Goal: Task Accomplishment & Management: Use online tool/utility

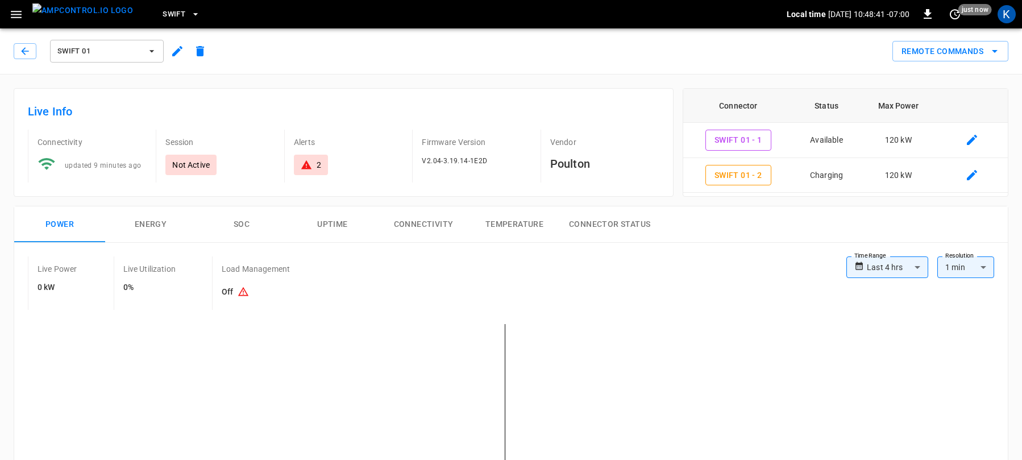
click at [114, 53] on span "Swift 01" at bounding box center [99, 51] width 84 height 13
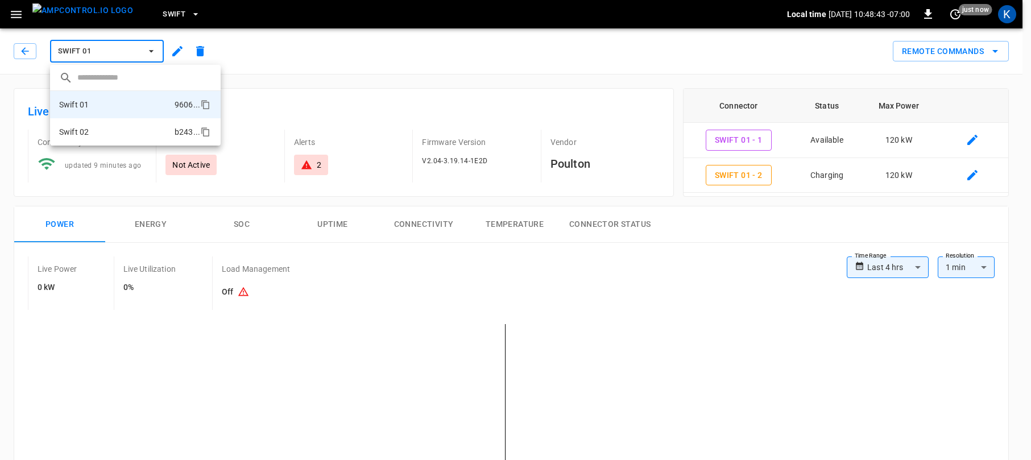
click at [105, 130] on li "Swift 02 b243 ..." at bounding box center [135, 131] width 171 height 27
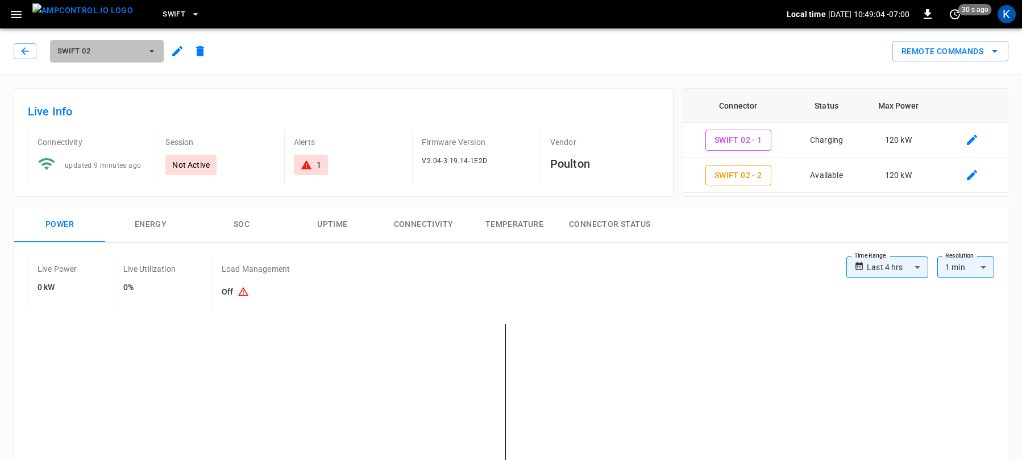
click at [96, 47] on span "Swift 02" at bounding box center [99, 51] width 84 height 13
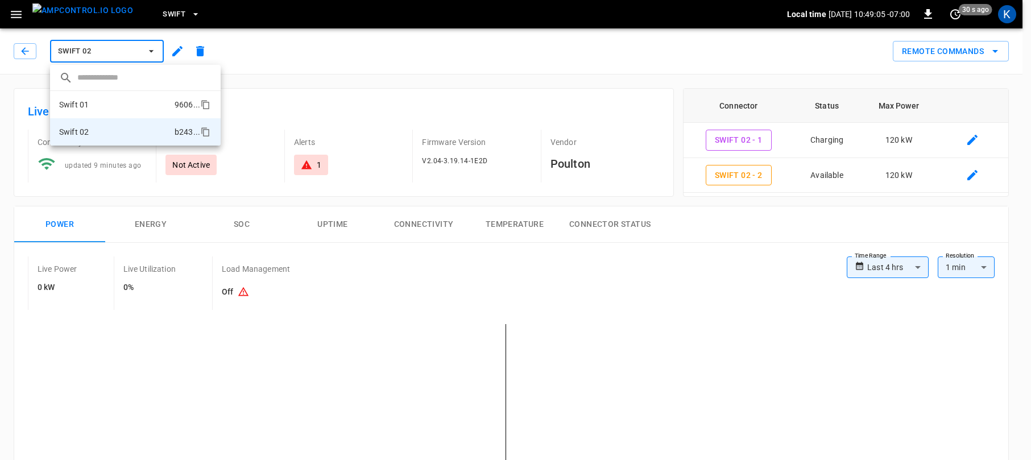
click at [99, 106] on li "Swift 01 9606 ..." at bounding box center [135, 104] width 171 height 27
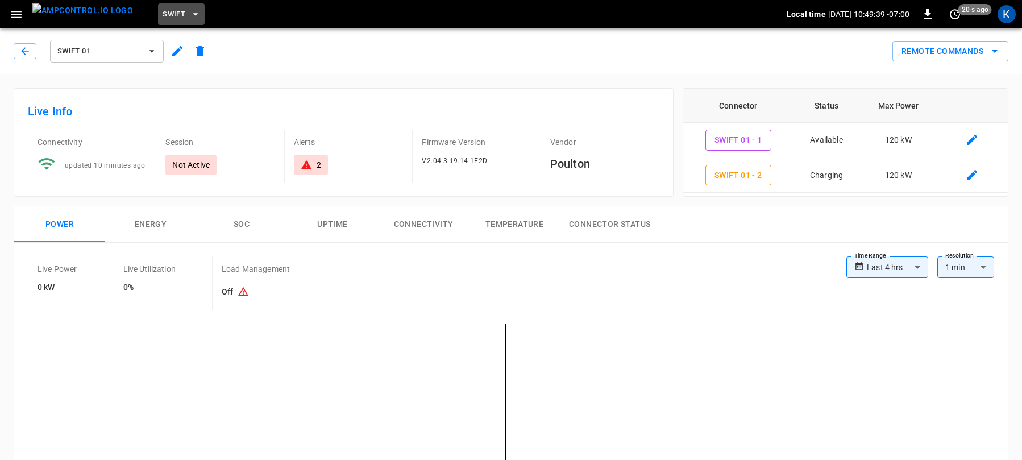
click at [163, 14] on span "Swift" at bounding box center [174, 14] width 23 height 13
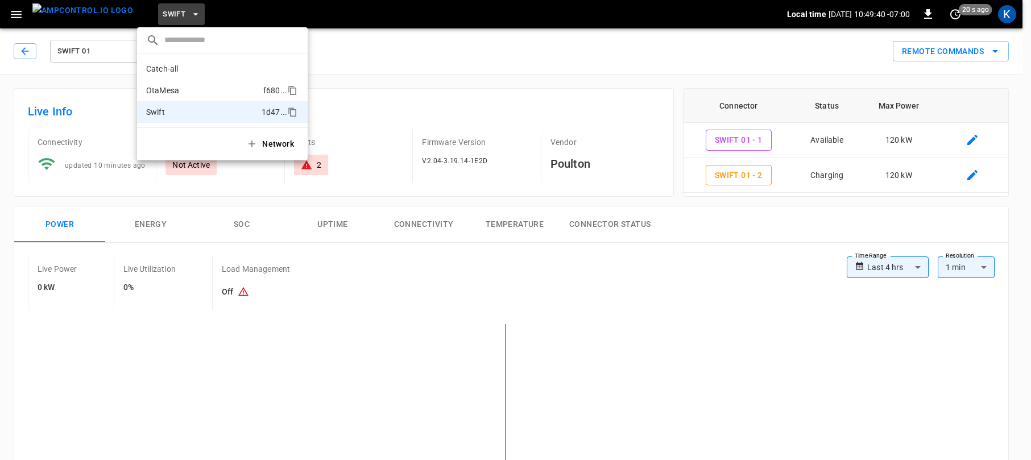
click at [185, 88] on p "OtaMesa" at bounding box center [202, 90] width 113 height 11
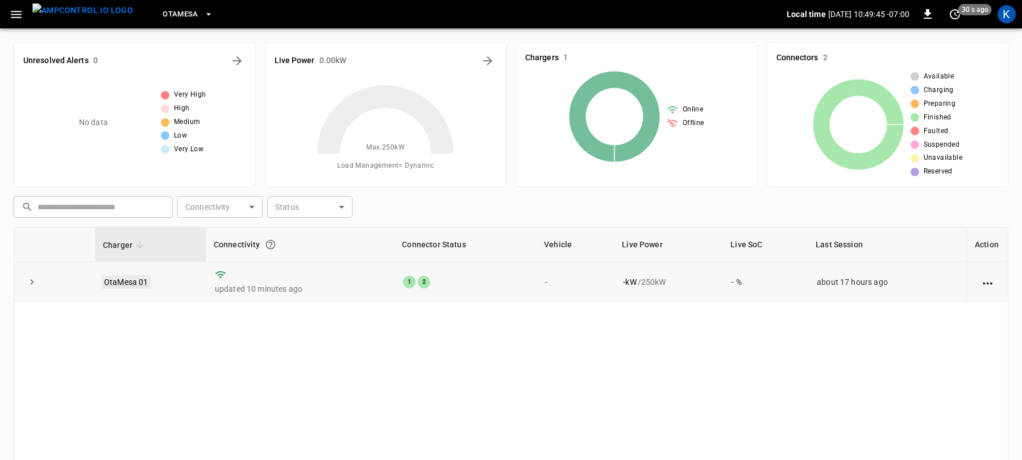
click at [124, 282] on link "OtaMesa 01" at bounding box center [126, 282] width 49 height 14
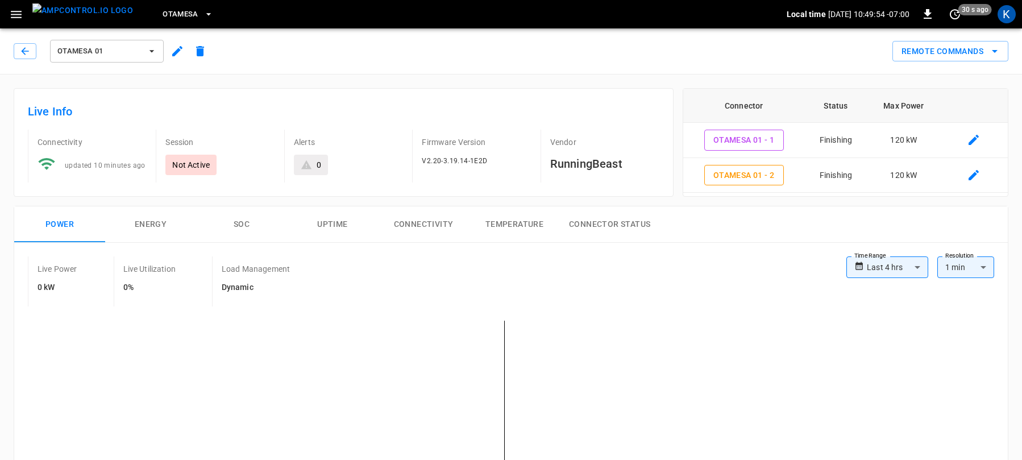
click at [163, 14] on span "OtaMesa" at bounding box center [181, 14] width 36 height 13
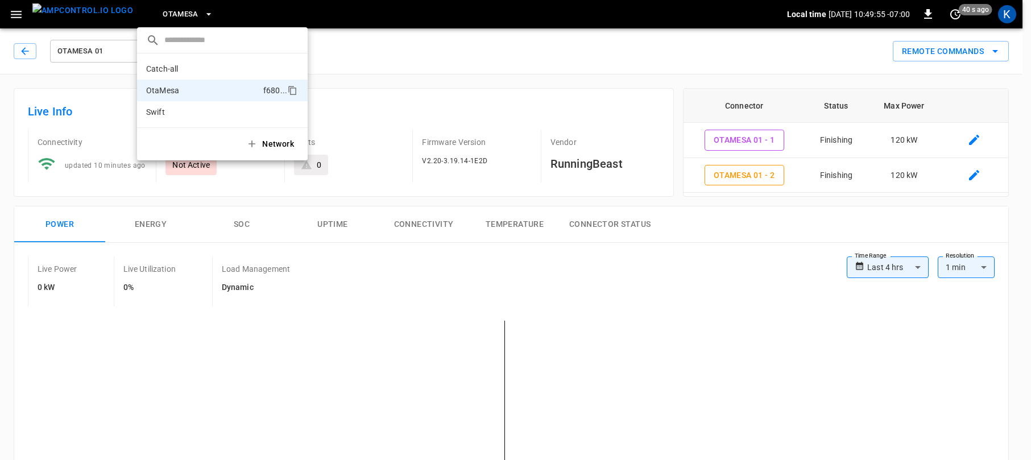
click at [162, 14] on div at bounding box center [515, 230] width 1031 height 460
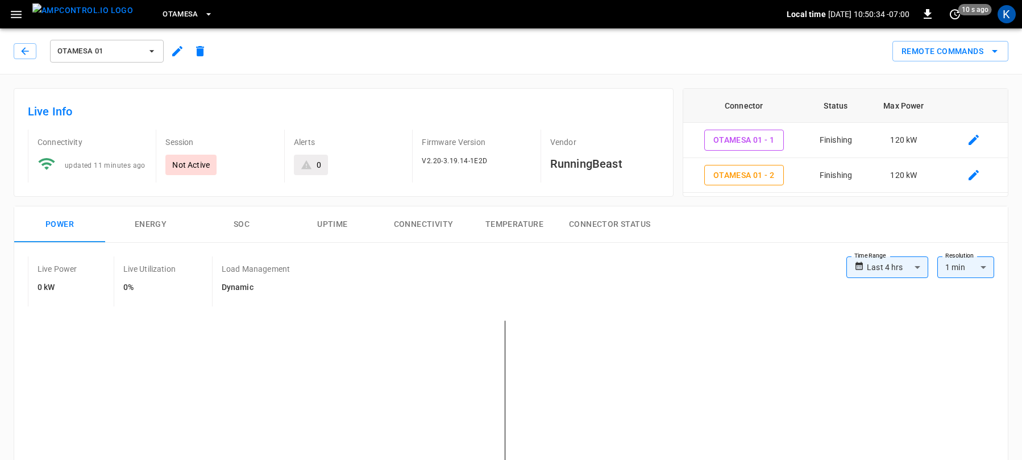
click at [163, 14] on span "OtaMesa" at bounding box center [181, 14] width 36 height 13
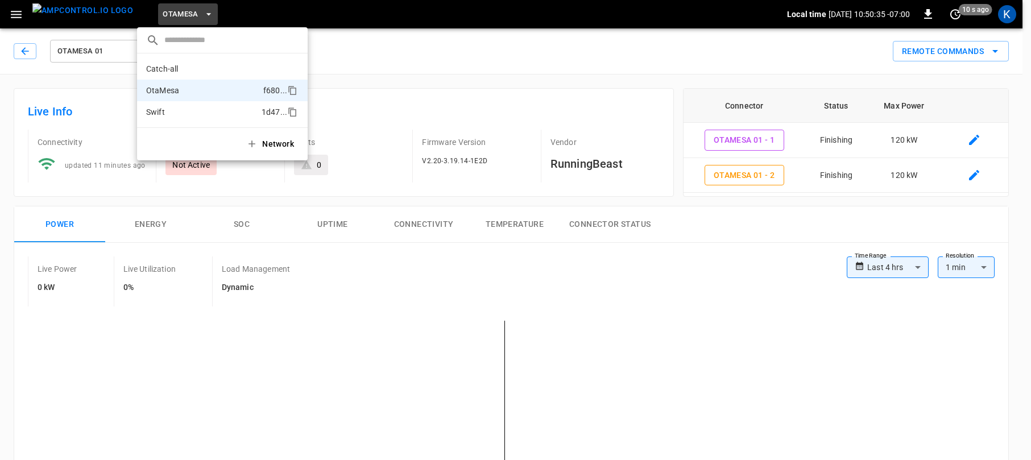
click at [166, 111] on p "Swift" at bounding box center [201, 111] width 111 height 11
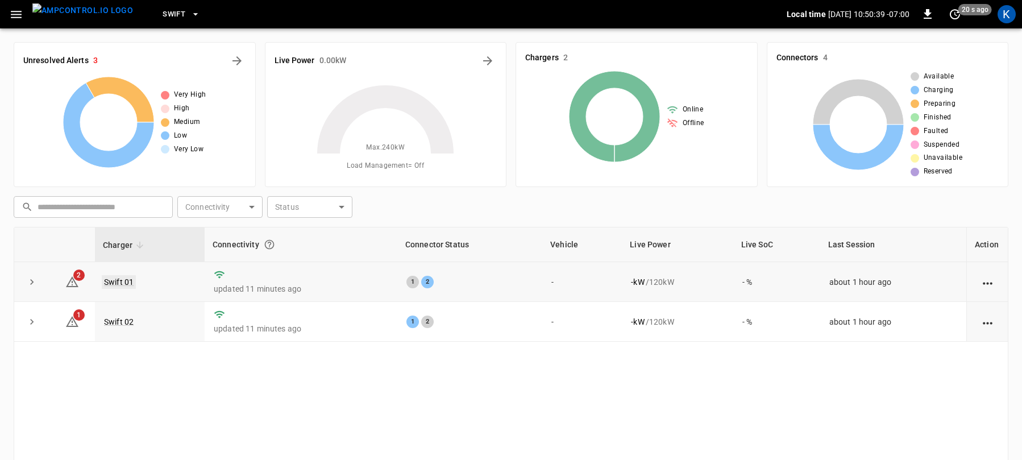
click at [113, 281] on link "Swift 01" at bounding box center [119, 282] width 34 height 14
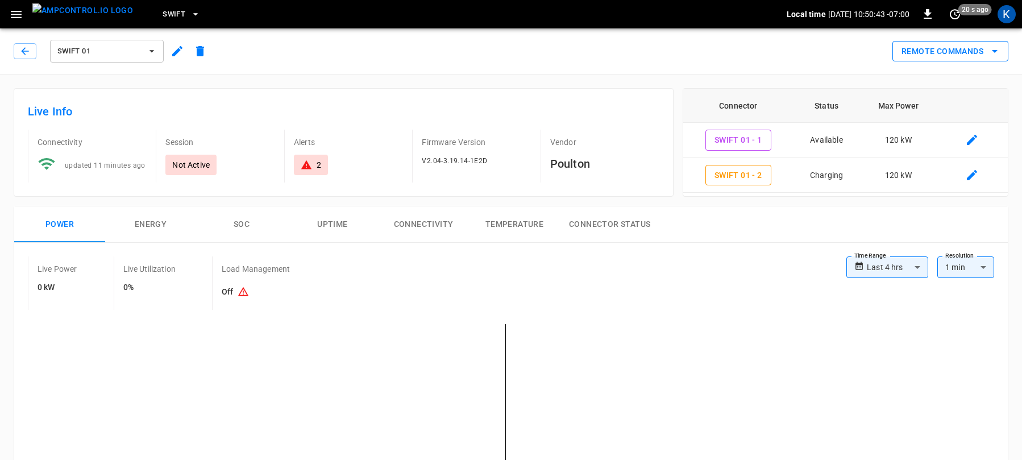
click at [961, 47] on button "Remote Commands" at bounding box center [951, 51] width 116 height 21
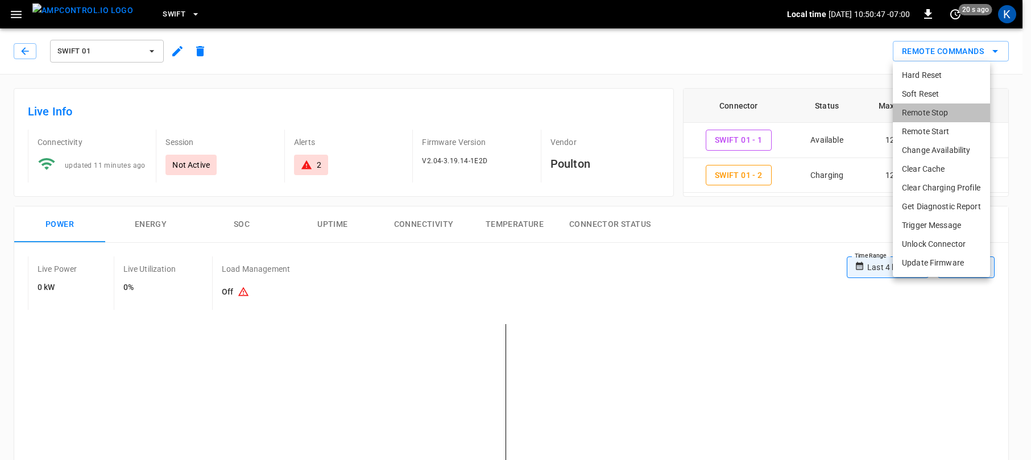
click at [926, 113] on li "Remote Stop" at bounding box center [941, 112] width 97 height 19
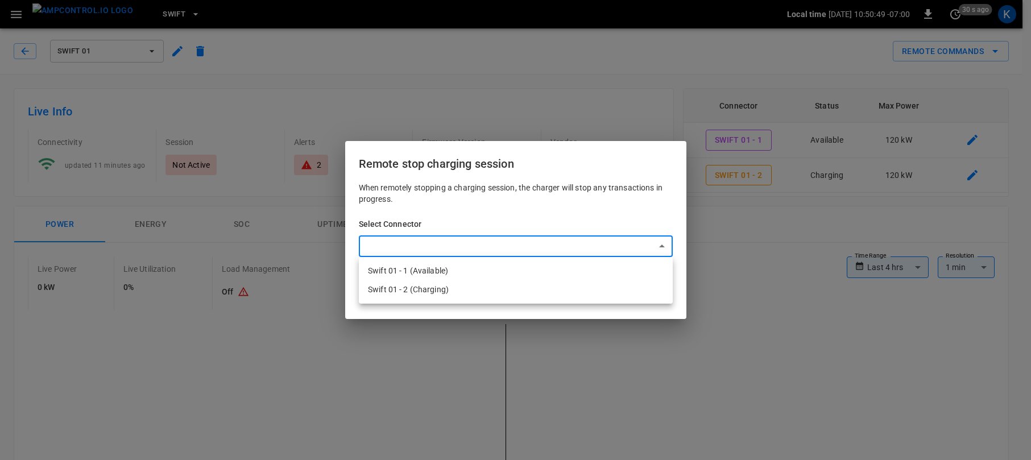
click at [413, 289] on li "Swift 01 - 2 (Charging)" at bounding box center [516, 289] width 314 height 19
type input "**********"
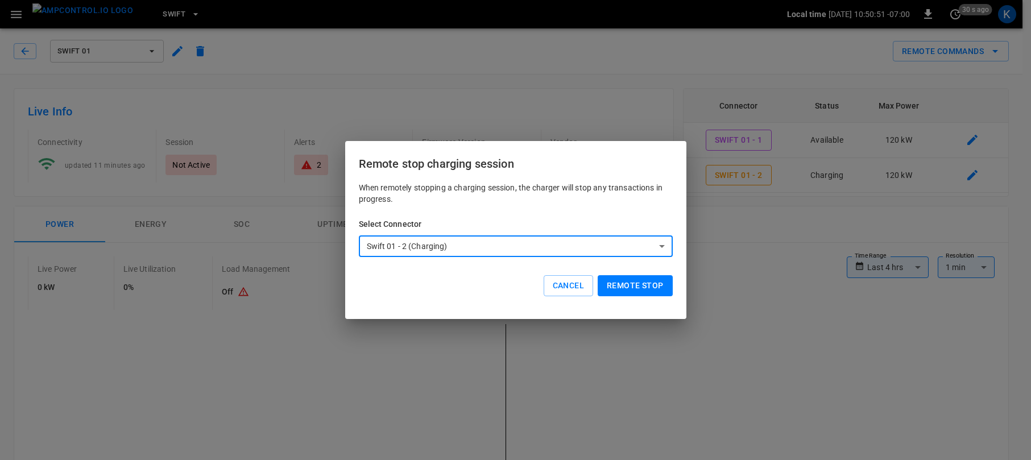
click at [630, 284] on button "Remote stop" at bounding box center [635, 285] width 74 height 21
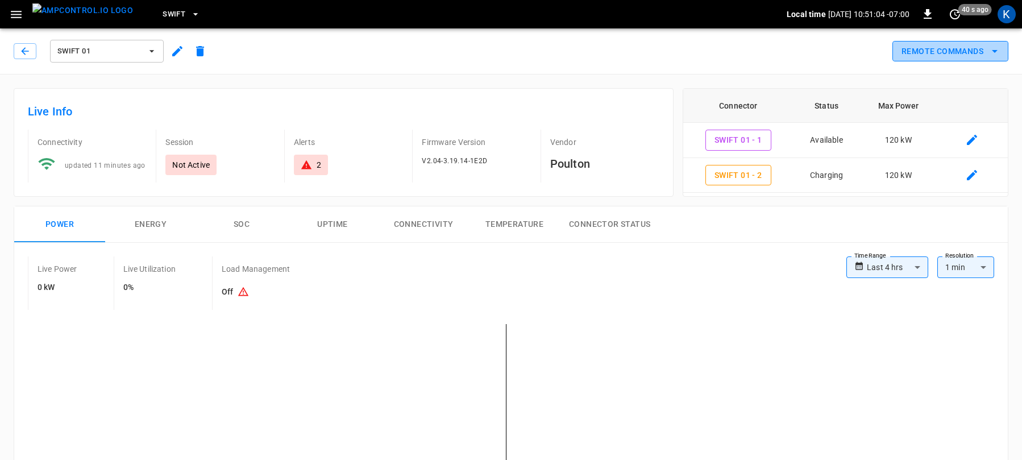
click at [951, 53] on button "Remote Commands" at bounding box center [951, 51] width 116 height 21
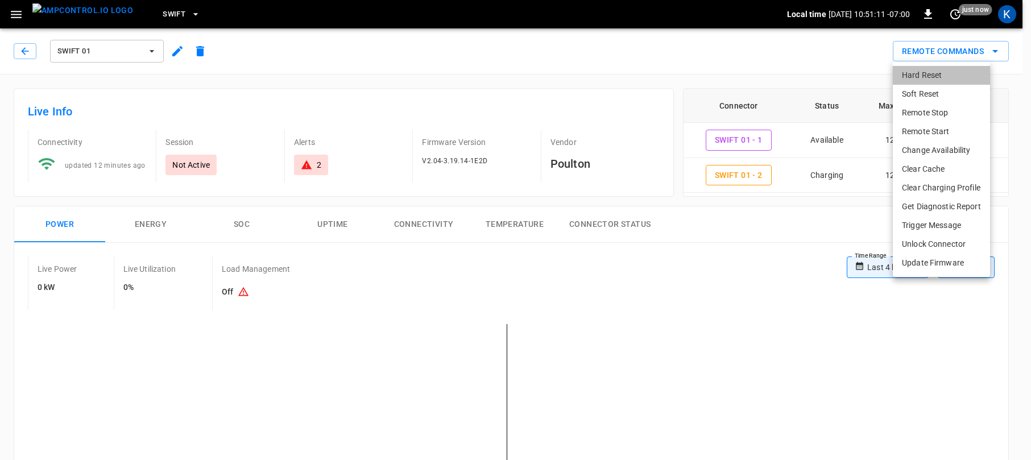
click at [918, 76] on li "Hard Reset" at bounding box center [941, 75] width 97 height 19
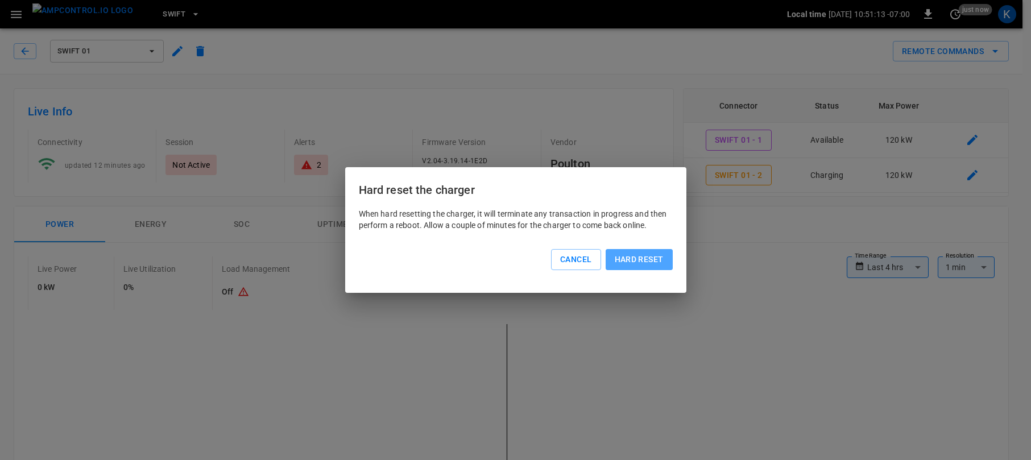
click at [646, 259] on button "Hard reset" at bounding box center [639, 259] width 67 height 21
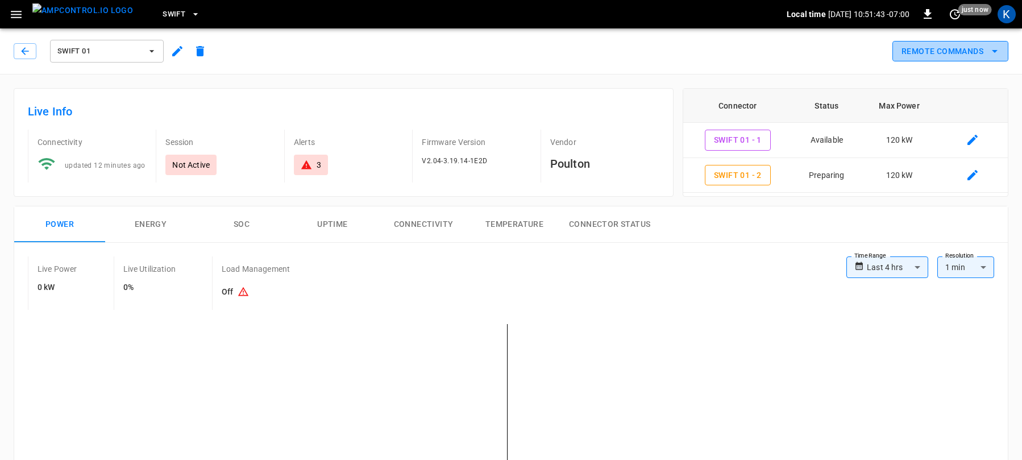
click at [938, 53] on button "Remote Commands" at bounding box center [951, 51] width 116 height 21
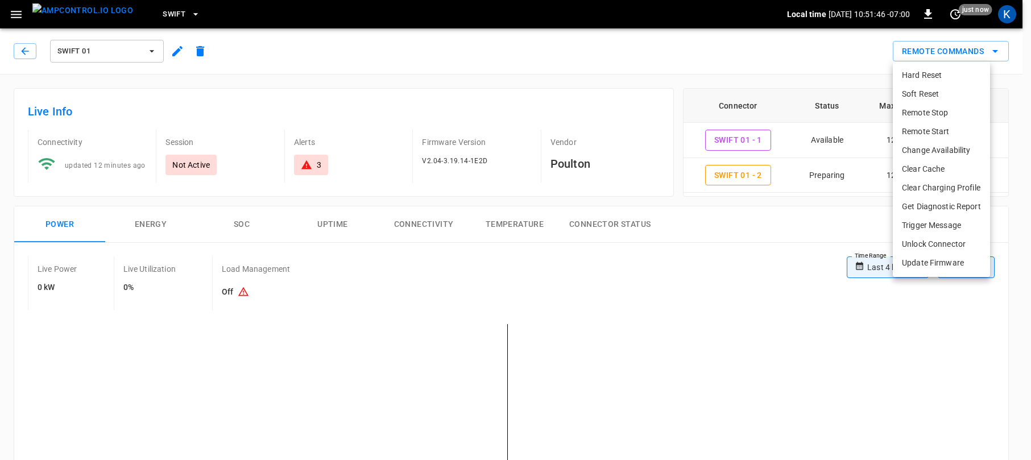
click at [925, 132] on li "Remote Start" at bounding box center [941, 131] width 97 height 19
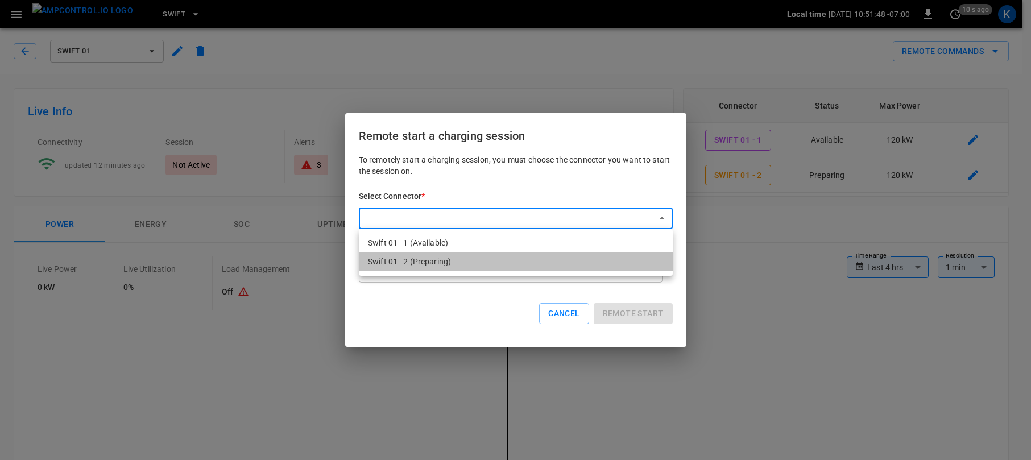
click at [426, 264] on li "Swift 01 - 2 (Preparing)" at bounding box center [516, 261] width 314 height 19
type input "**********"
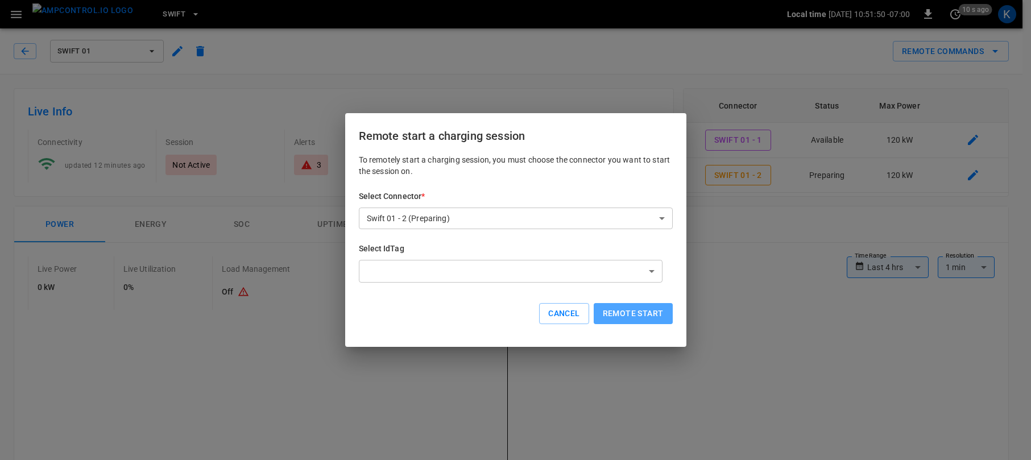
click at [627, 314] on button "Remote start" at bounding box center [633, 313] width 79 height 21
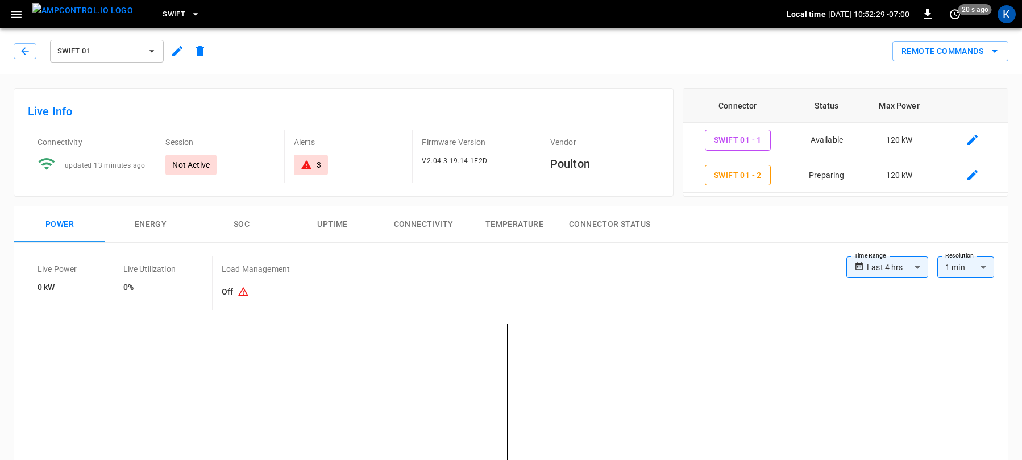
click at [101, 51] on span "Swift 01" at bounding box center [99, 51] width 84 height 13
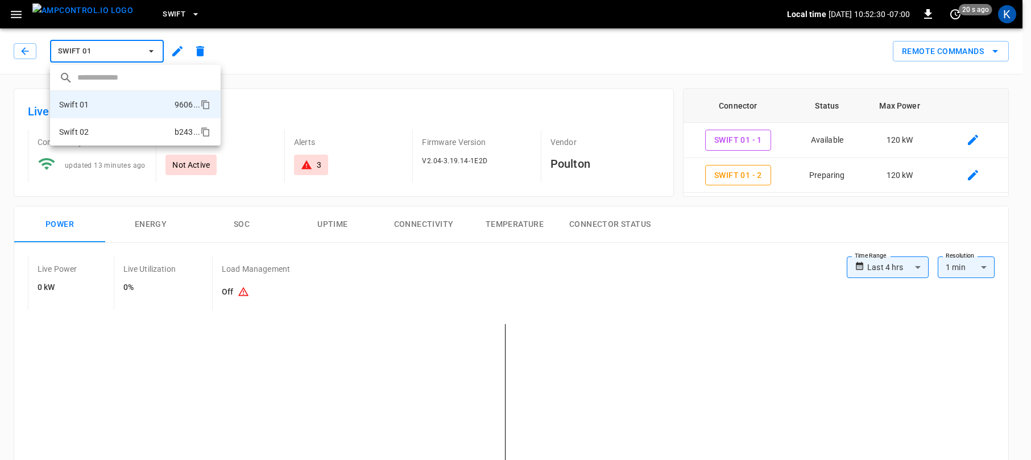
click at [97, 132] on li "Swift 02 b243 ..." at bounding box center [135, 131] width 171 height 27
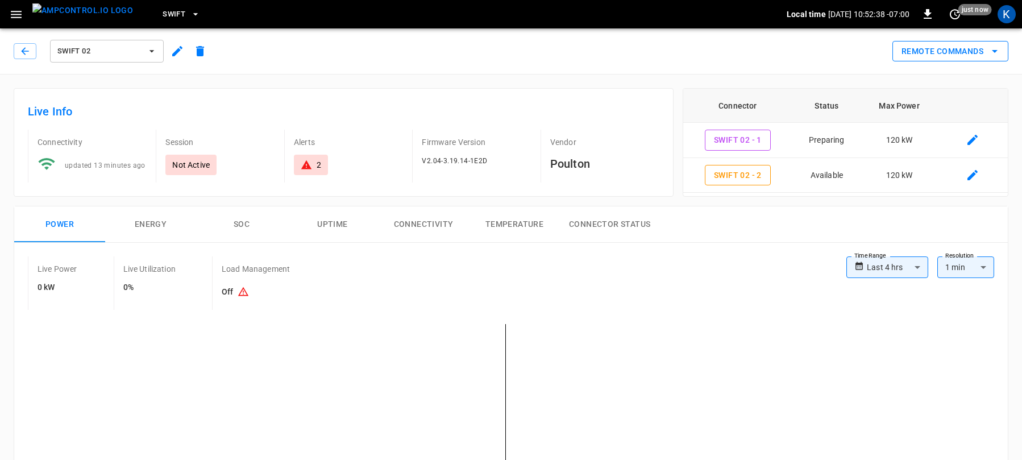
click at [954, 53] on button "Remote Commands" at bounding box center [951, 51] width 116 height 21
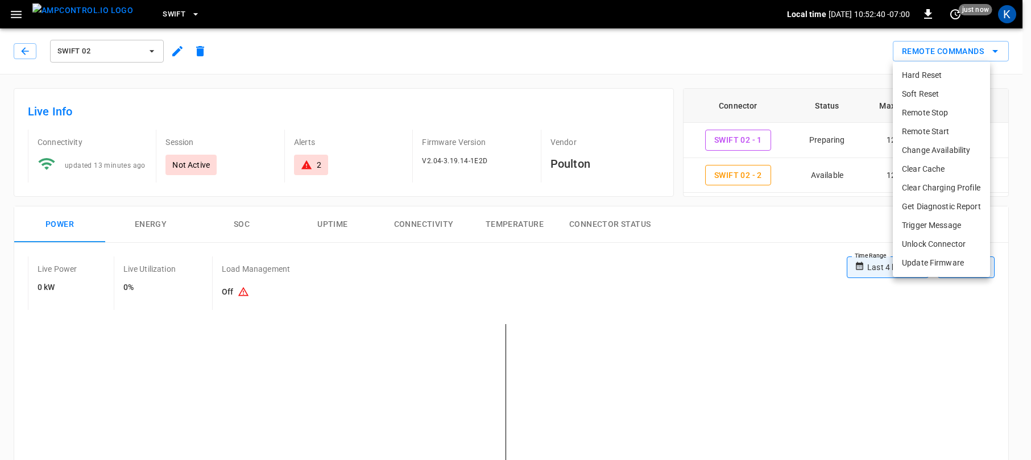
click at [931, 131] on li "Remote Start" at bounding box center [941, 131] width 97 height 19
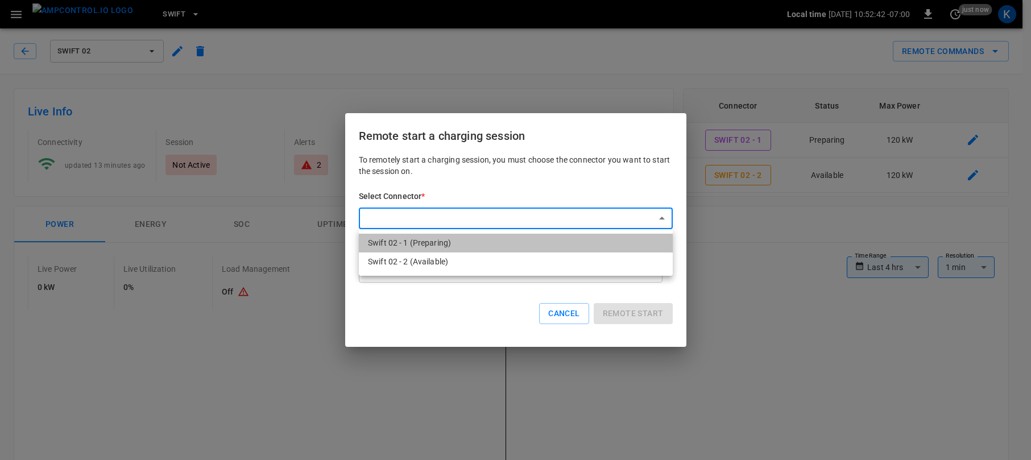
click at [433, 243] on li "Swift 02 - 1 (Preparing)" at bounding box center [516, 243] width 314 height 19
type input "**********"
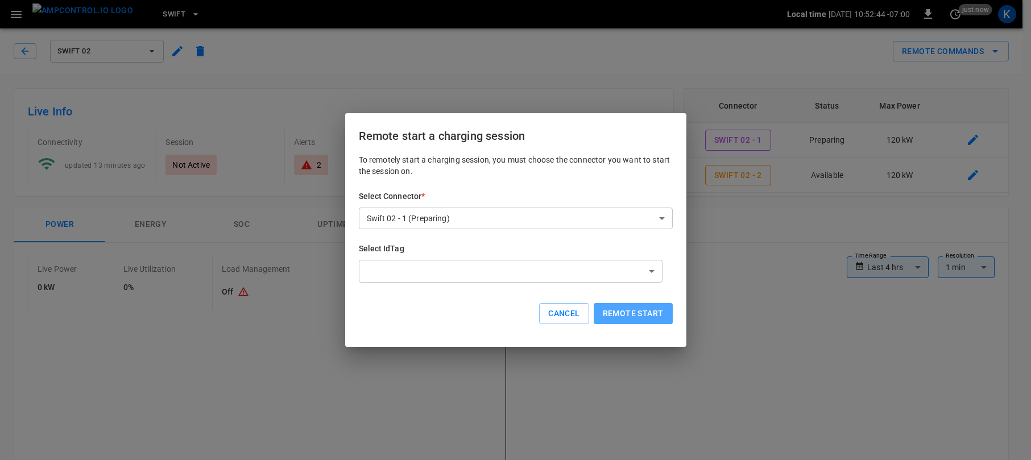
click at [633, 316] on button "Remote start" at bounding box center [633, 313] width 79 height 21
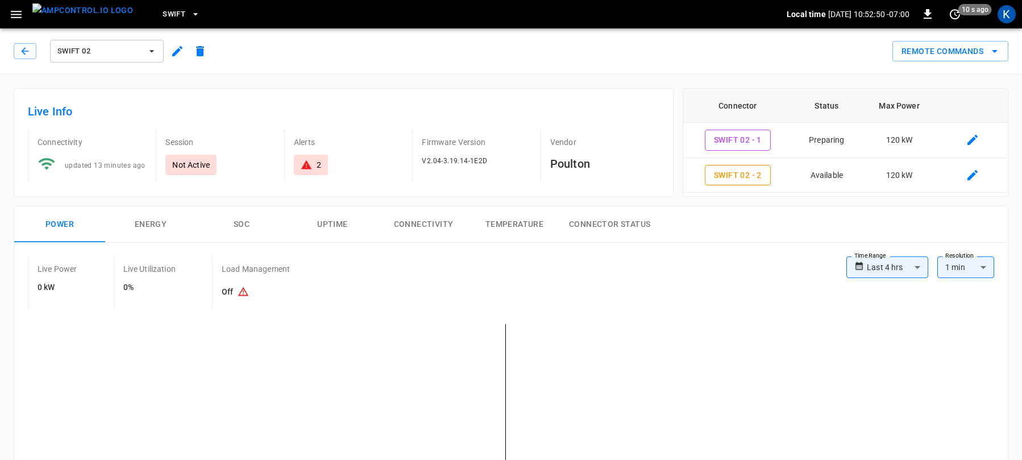
click at [97, 47] on span "Swift 02" at bounding box center [99, 51] width 84 height 13
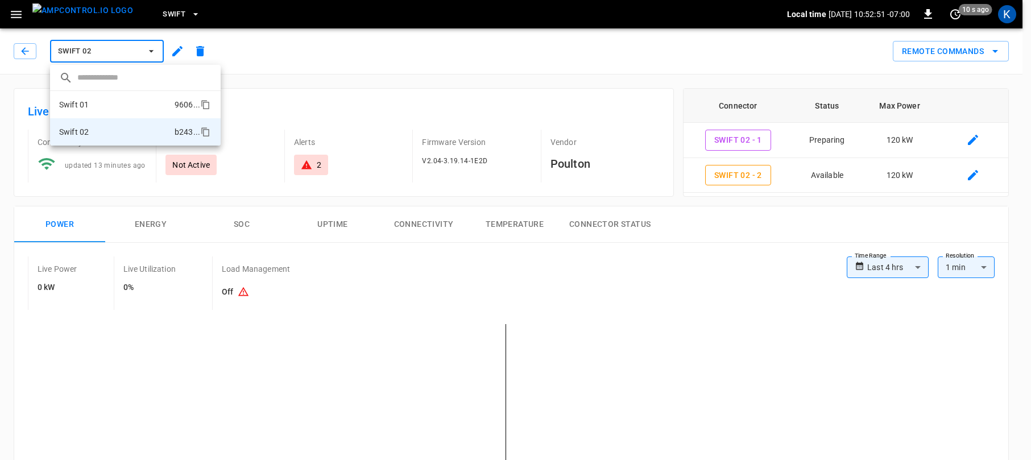
click at [97, 103] on li "Swift 01 9606 ..." at bounding box center [135, 104] width 171 height 27
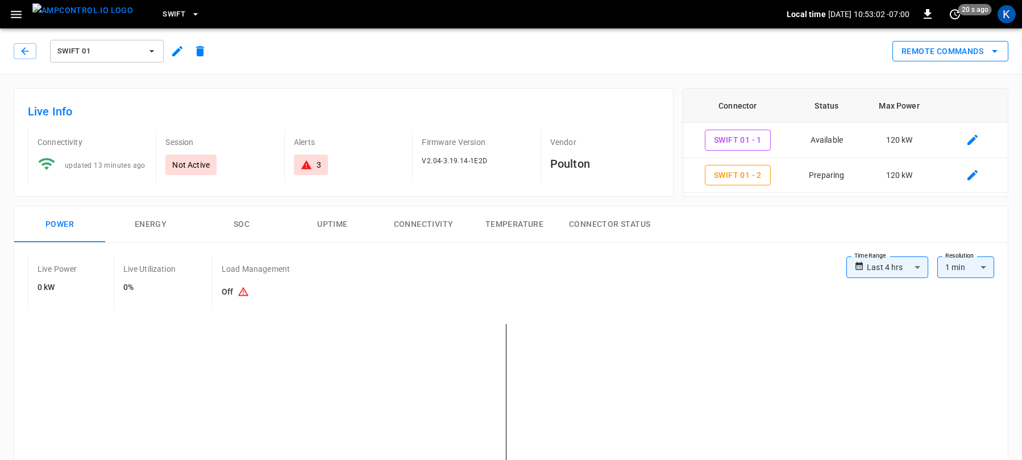
click at [946, 48] on button "Remote Commands" at bounding box center [951, 51] width 116 height 21
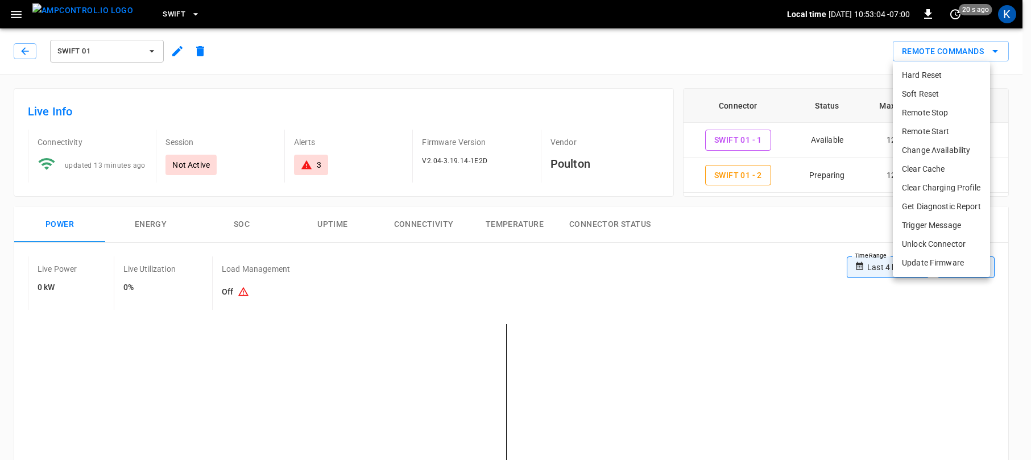
click at [928, 131] on li "Remote Start" at bounding box center [941, 131] width 97 height 19
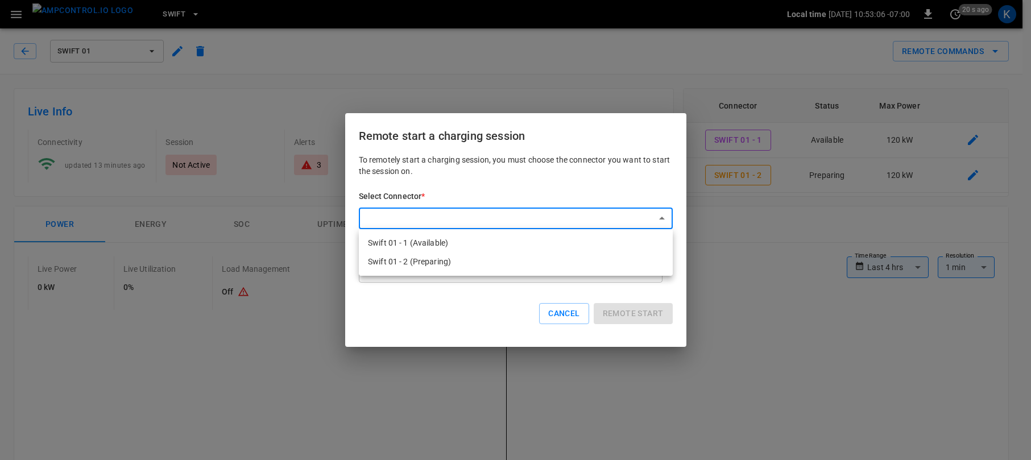
click at [429, 263] on li "Swift 01 - 2 (Preparing)" at bounding box center [516, 261] width 314 height 19
type input "**********"
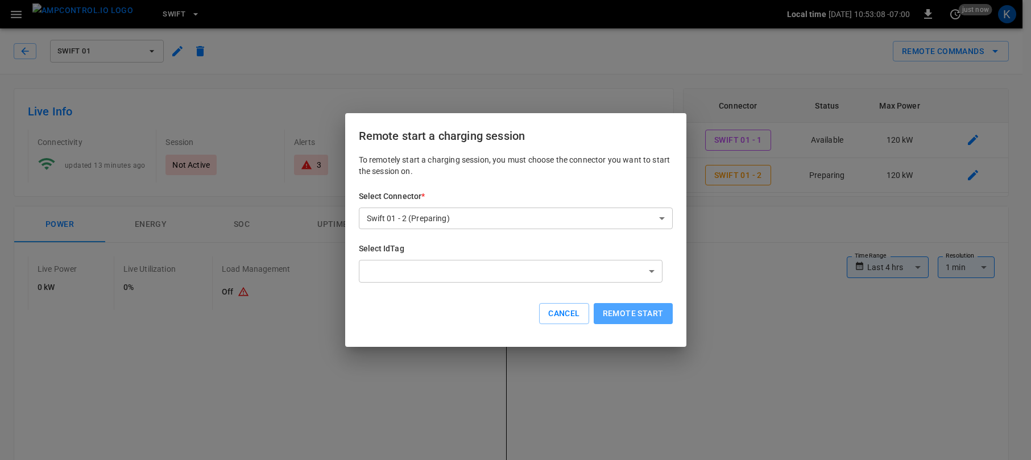
click at [624, 311] on button "Remote start" at bounding box center [633, 313] width 79 height 21
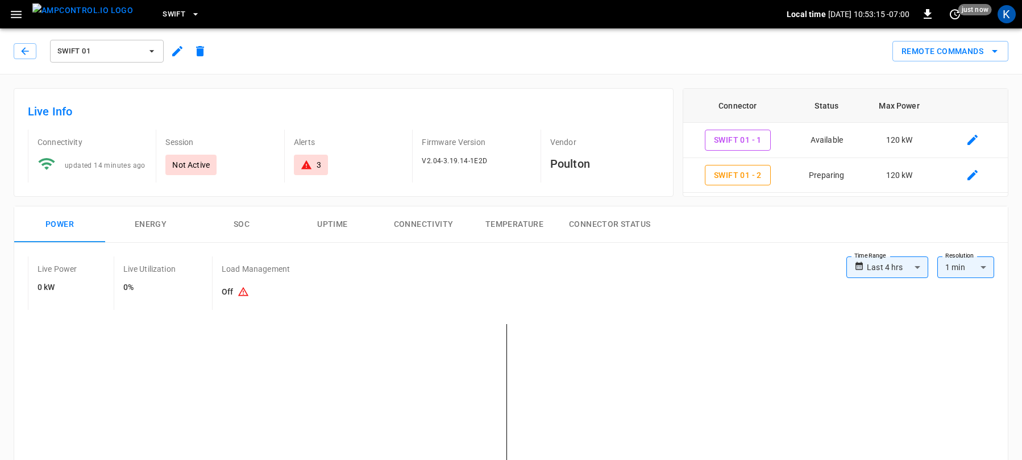
click at [101, 55] on span "Swift 01" at bounding box center [99, 51] width 84 height 13
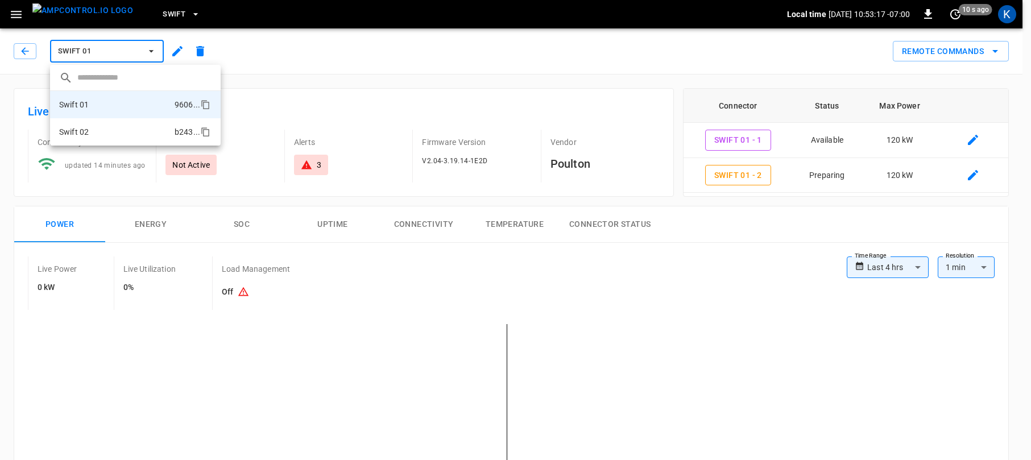
click at [106, 131] on li "Swift 02 b243 ..." at bounding box center [135, 131] width 171 height 27
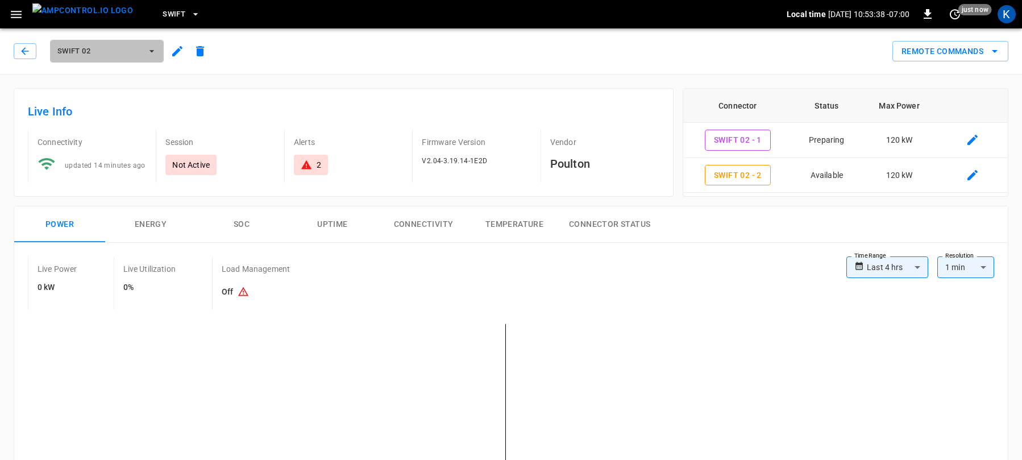
click at [106, 52] on span "Swift 02" at bounding box center [99, 51] width 84 height 13
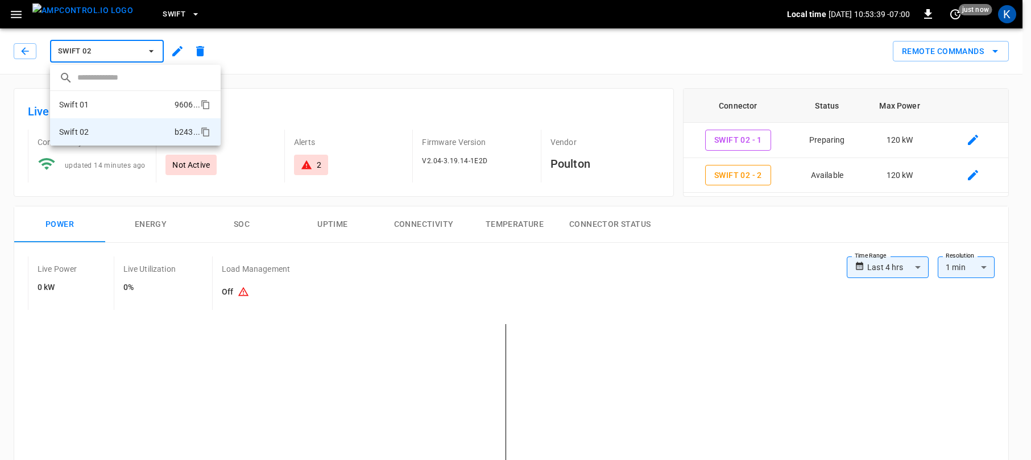
click at [100, 104] on li "Swift 01 9606 ..." at bounding box center [135, 104] width 171 height 27
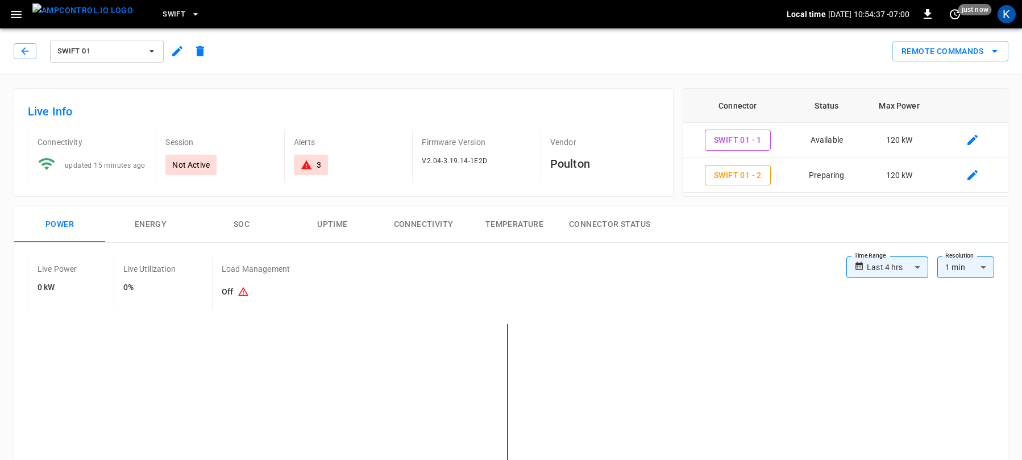
click at [96, 50] on span "Swift 01" at bounding box center [99, 51] width 84 height 13
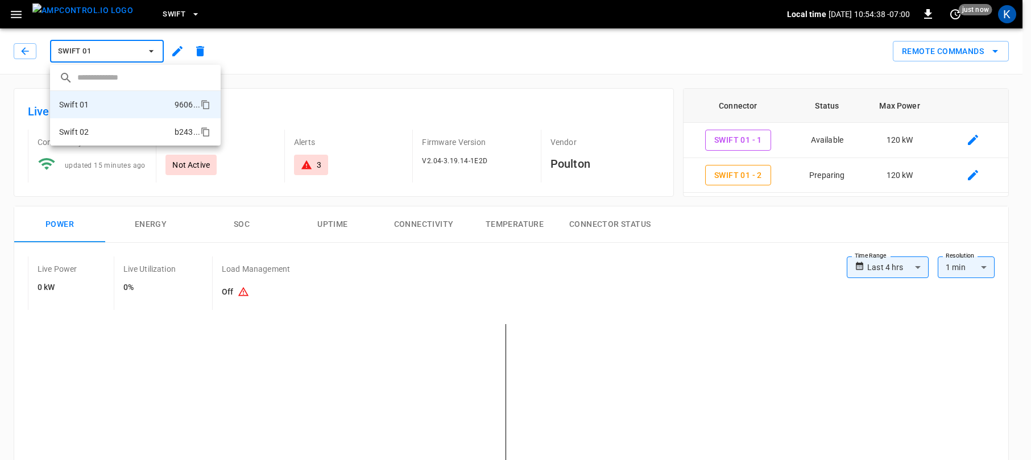
click at [94, 133] on li "Swift 02 b243 ..." at bounding box center [135, 131] width 171 height 27
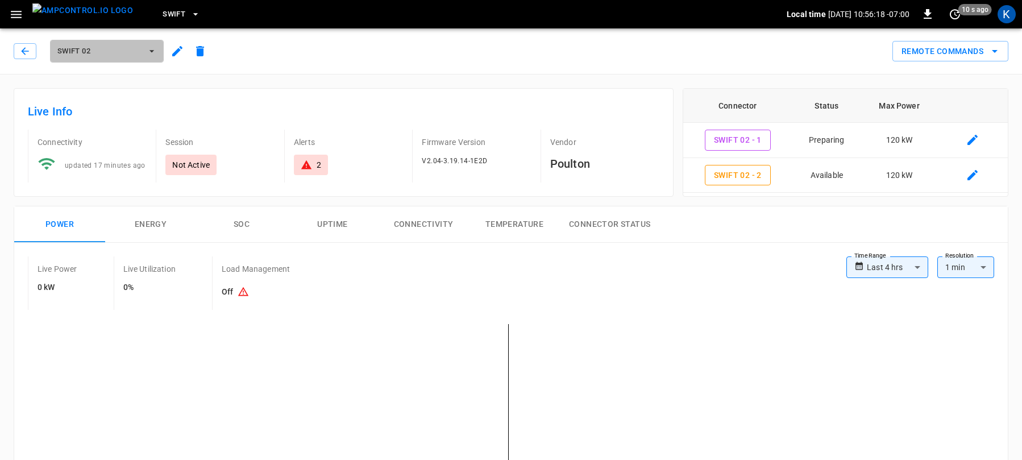
click at [82, 52] on span "Swift 02" at bounding box center [99, 51] width 84 height 13
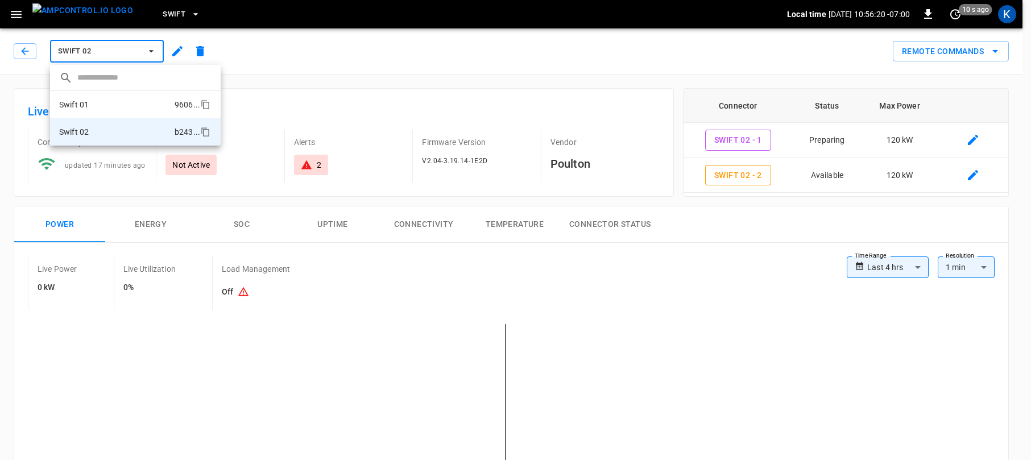
click at [94, 101] on li "Swift 01 9606 ..." at bounding box center [135, 104] width 171 height 27
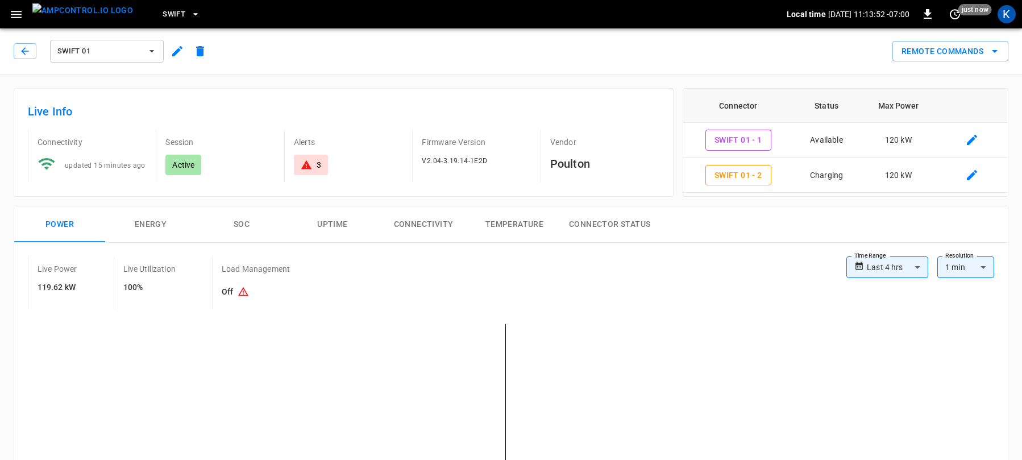
click at [101, 50] on span "Swift 01" at bounding box center [99, 51] width 84 height 13
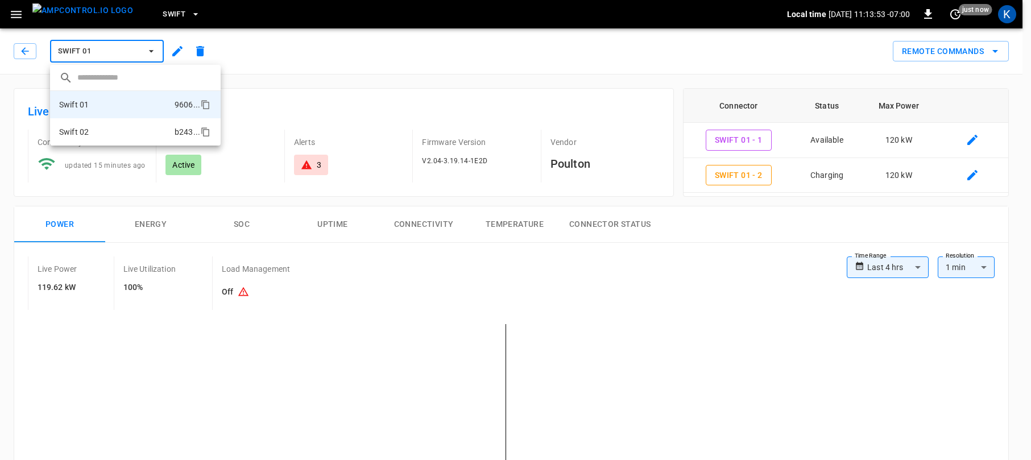
click at [90, 134] on li "Swift 02 b243 ..." at bounding box center [135, 131] width 171 height 27
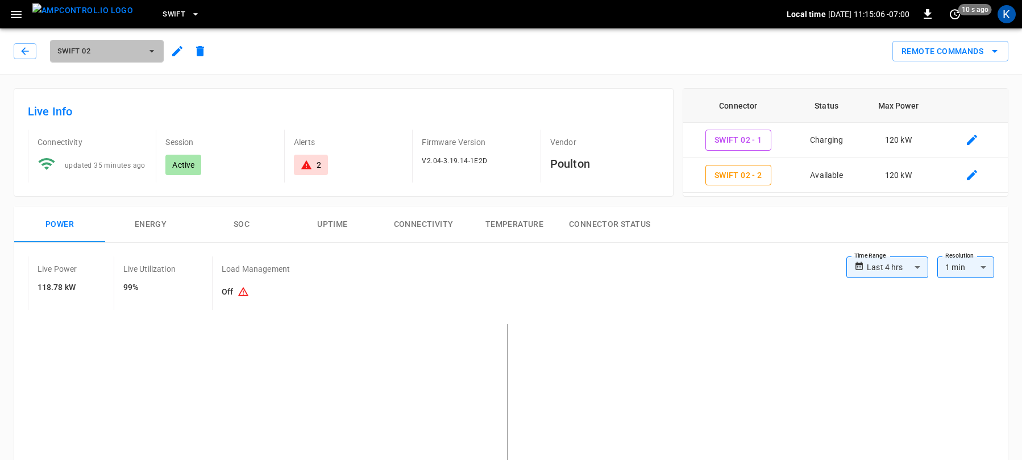
click at [100, 48] on span "Swift 02" at bounding box center [99, 51] width 84 height 13
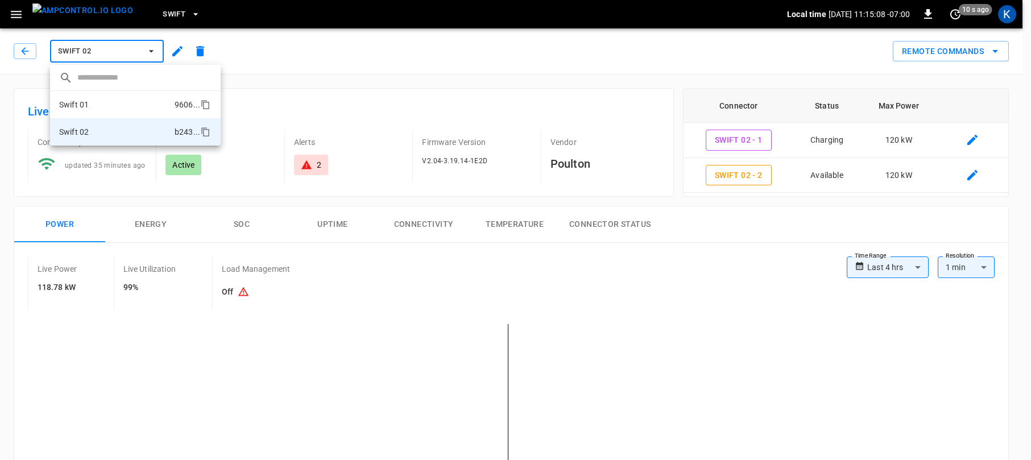
click at [95, 106] on li "Swift 01 9606 ..." at bounding box center [135, 104] width 171 height 27
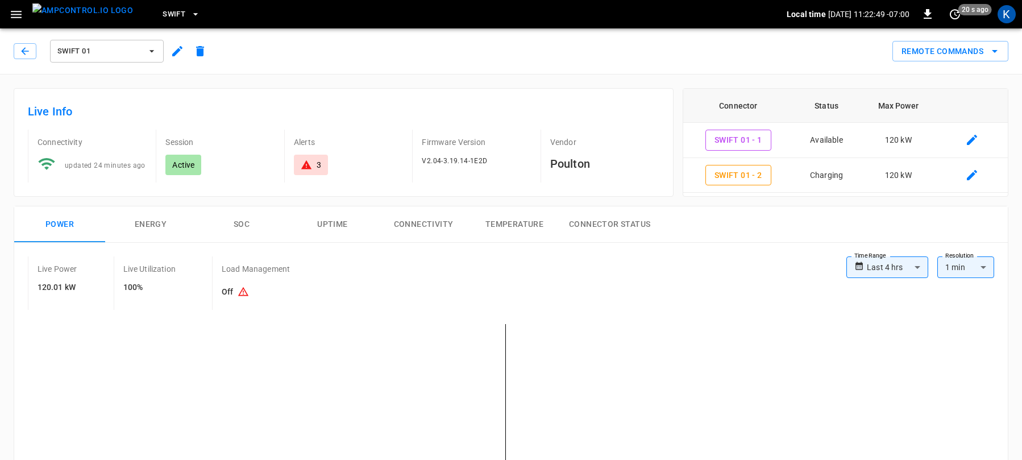
click at [90, 53] on span "Swift 01" at bounding box center [99, 51] width 84 height 13
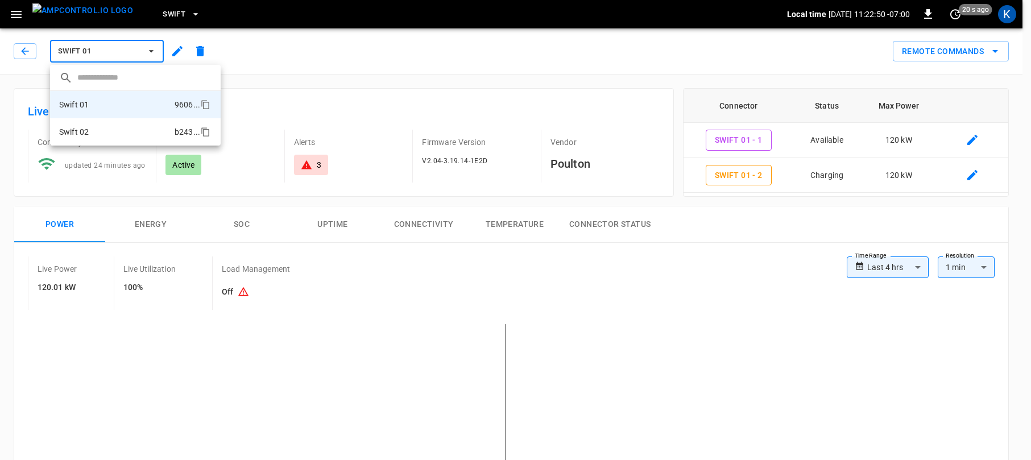
click at [89, 128] on li "Swift 02 b243 ..." at bounding box center [135, 131] width 171 height 27
